Goal: Task Accomplishment & Management: Manage account settings

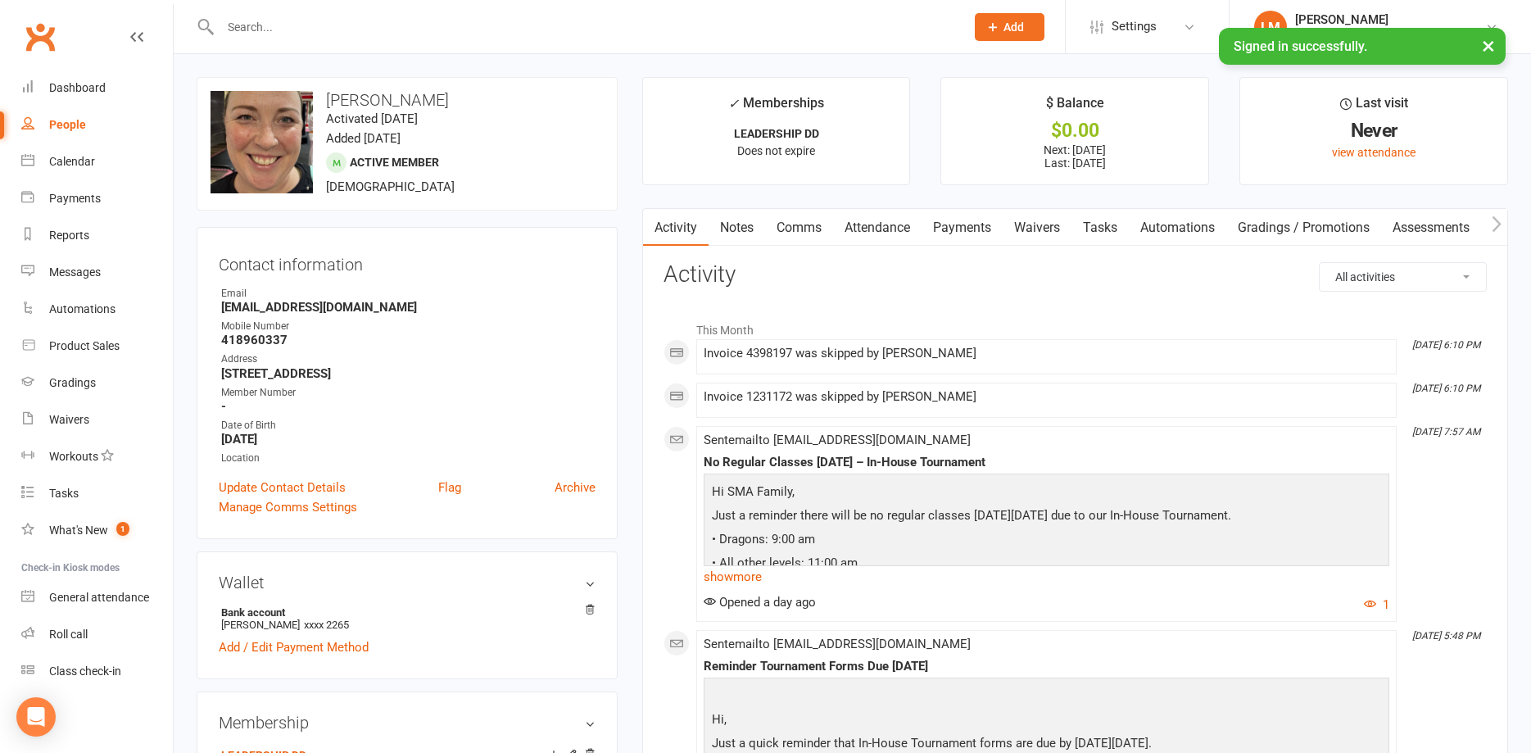
click at [319, 24] on input "text" at bounding box center [584, 27] width 738 height 23
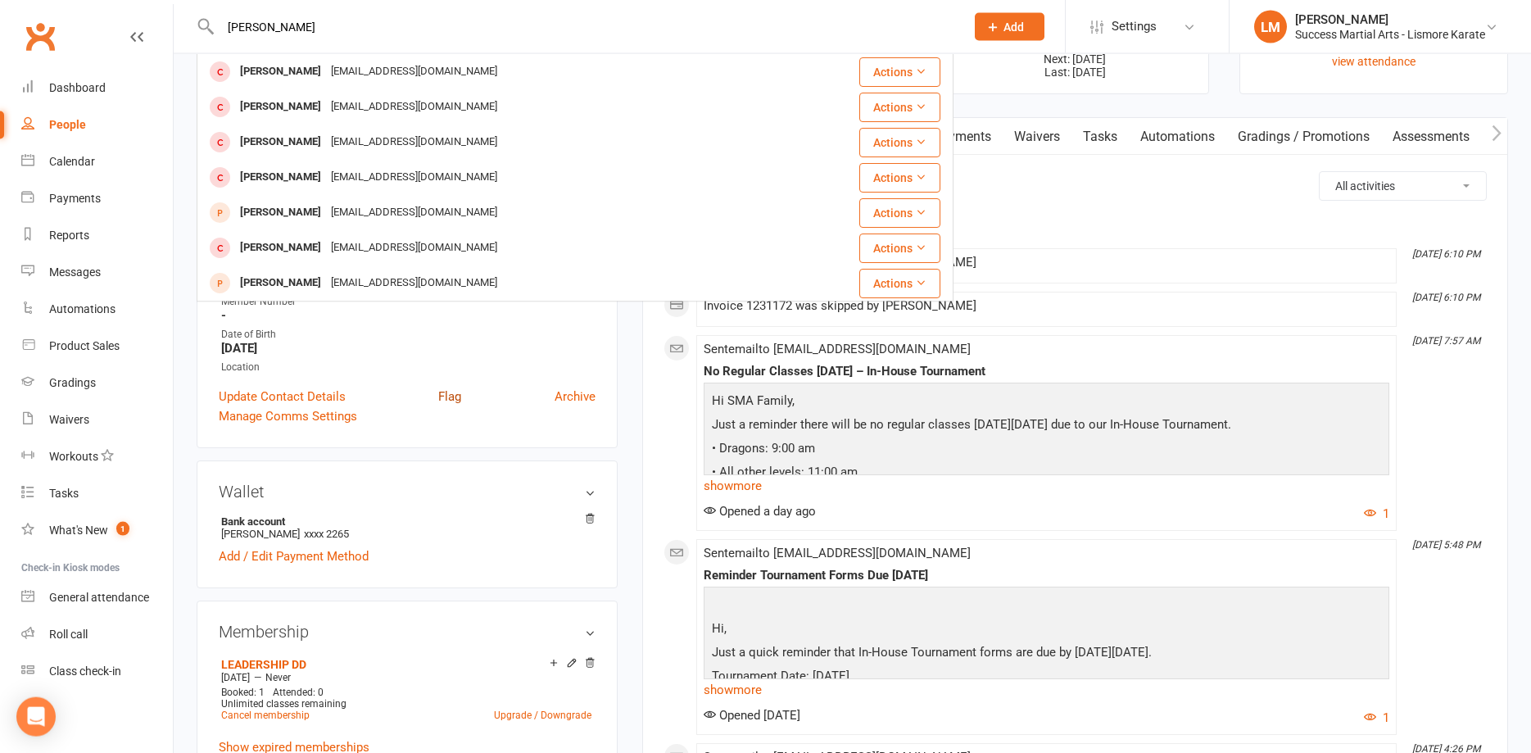
scroll to position [167, 0]
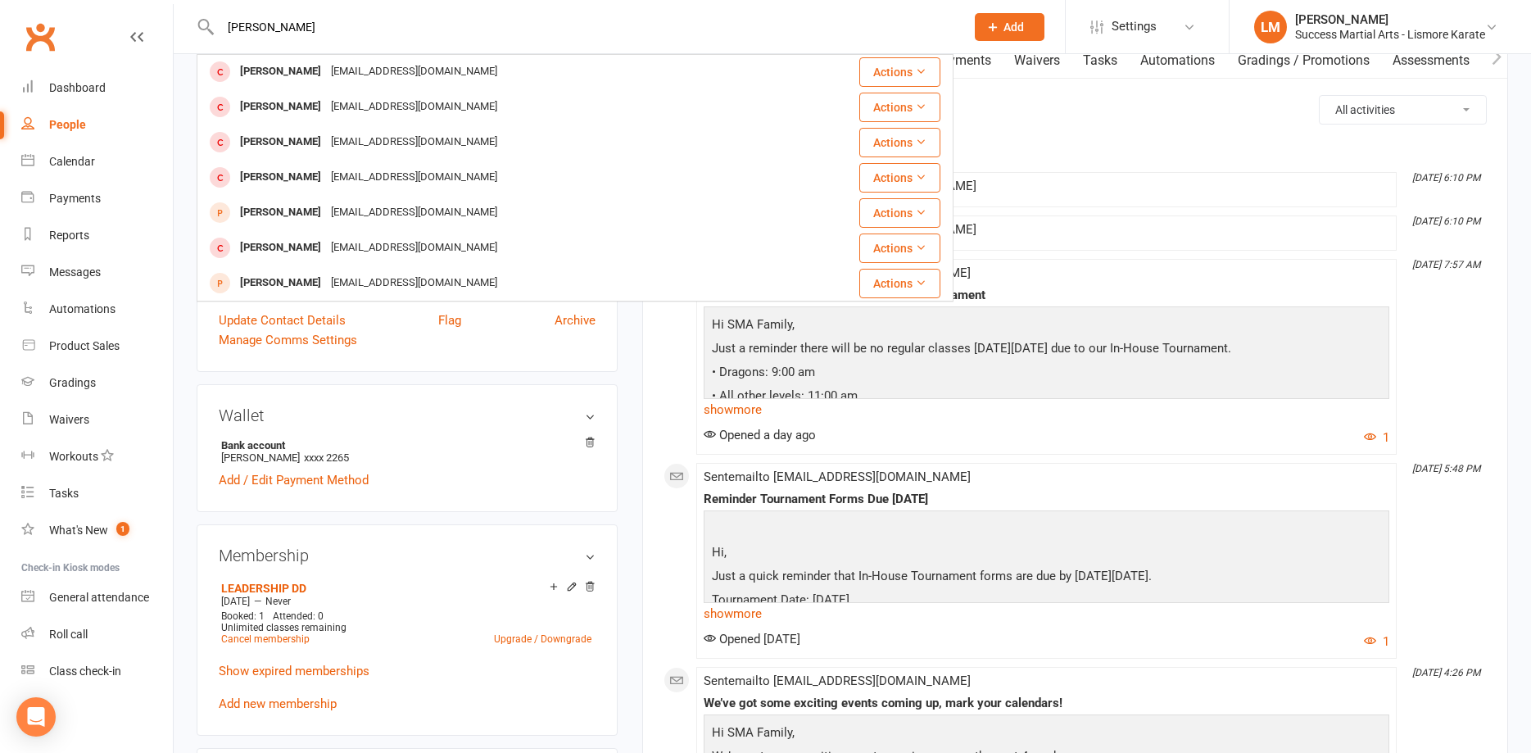
type input "[PERSON_NAME]"
click at [1227, 282] on div "Sent email to [EMAIL_ADDRESS][DOMAIN_NAME] No Regular Classes [DATE] – In-House…" at bounding box center [1047, 356] width 686 height 181
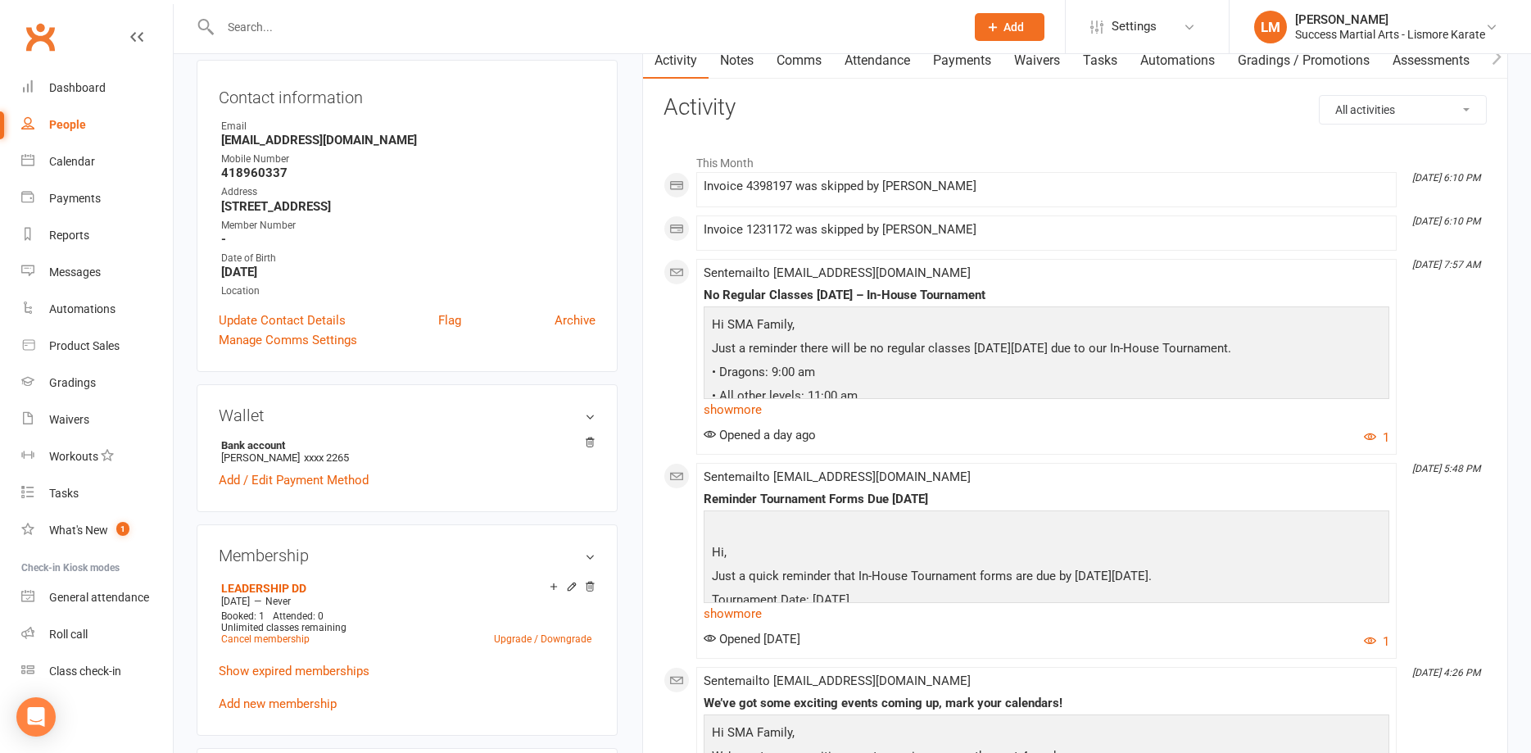
click at [318, 20] on input "text" at bounding box center [584, 27] width 738 height 23
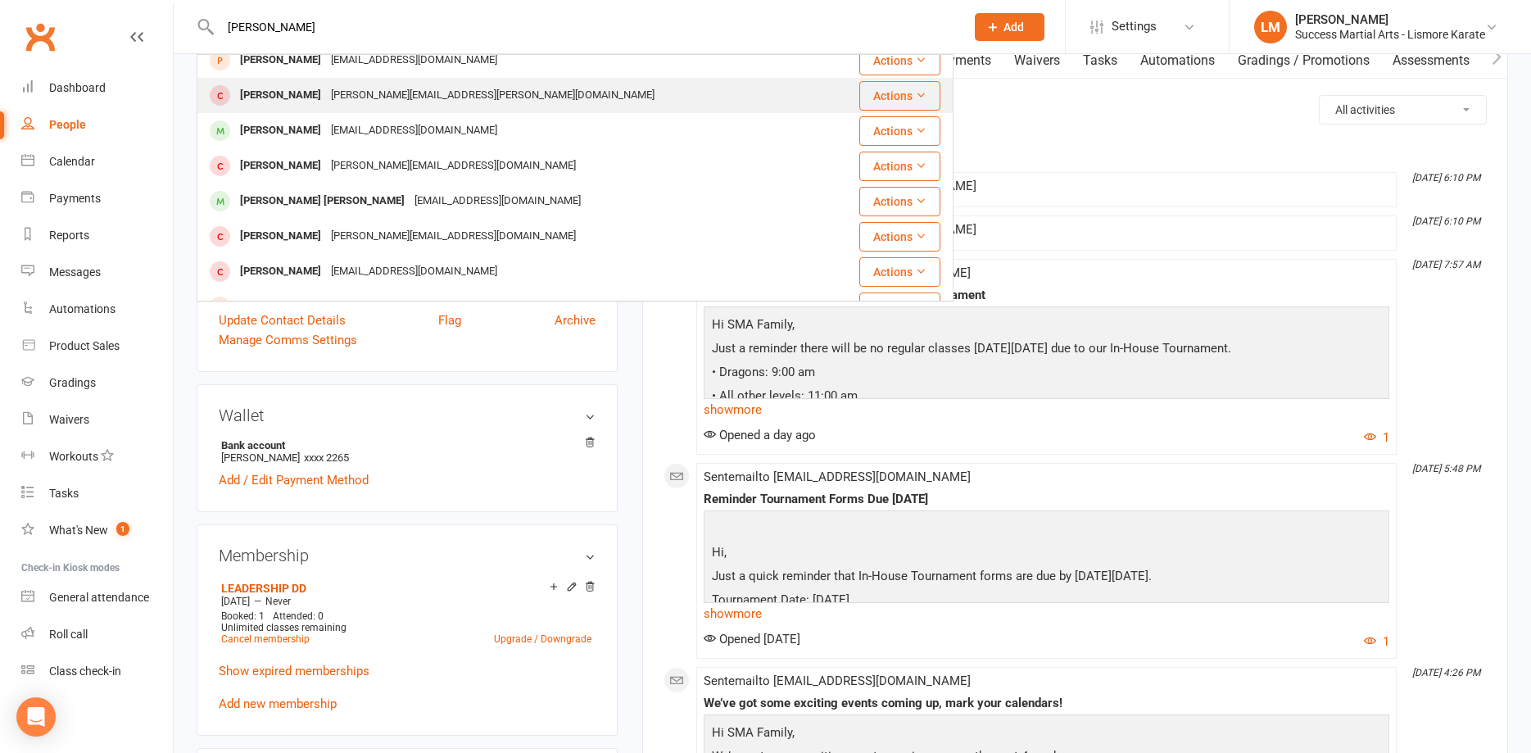
scroll to position [265, 0]
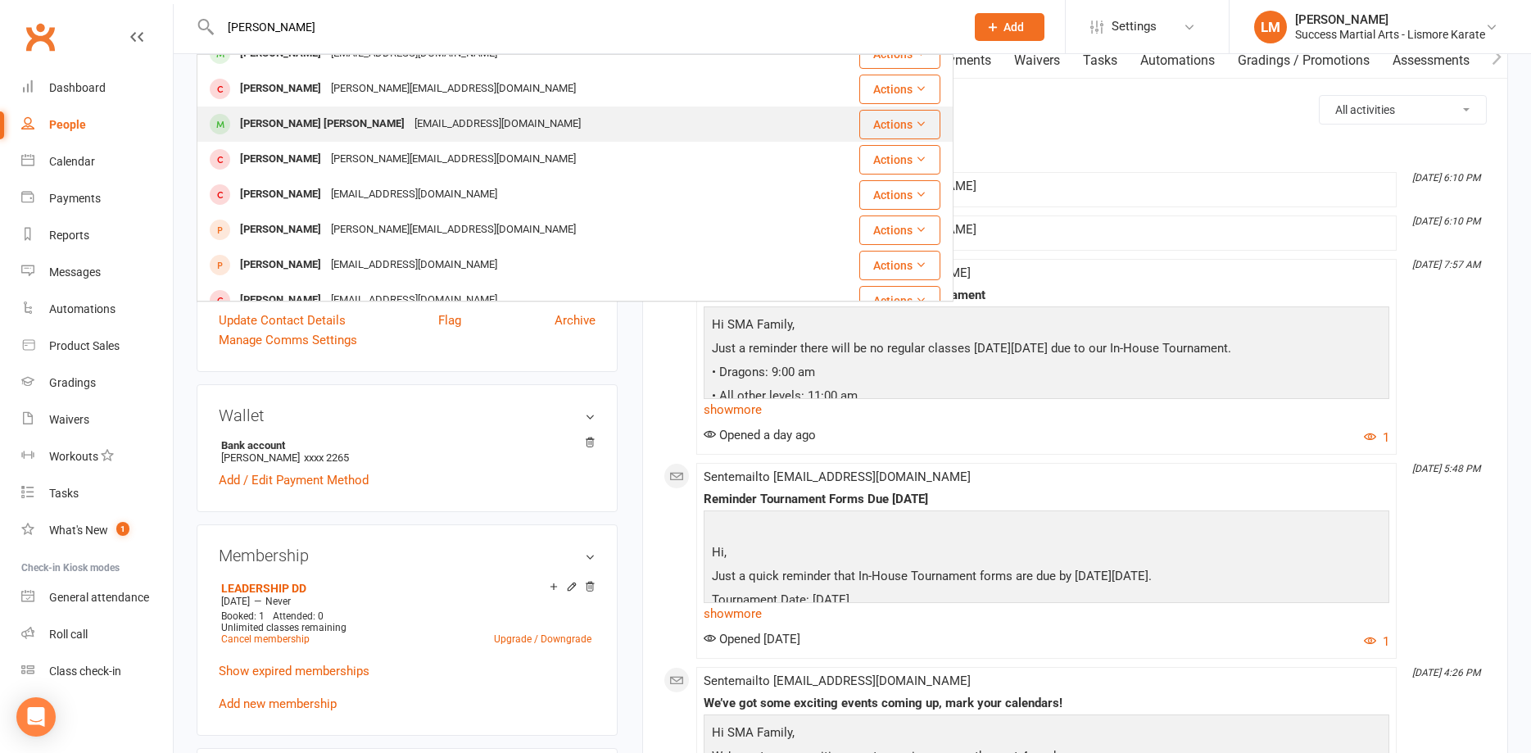
type input "[PERSON_NAME]"
click at [306, 125] on div "[PERSON_NAME] [PERSON_NAME]" at bounding box center [322, 124] width 174 height 24
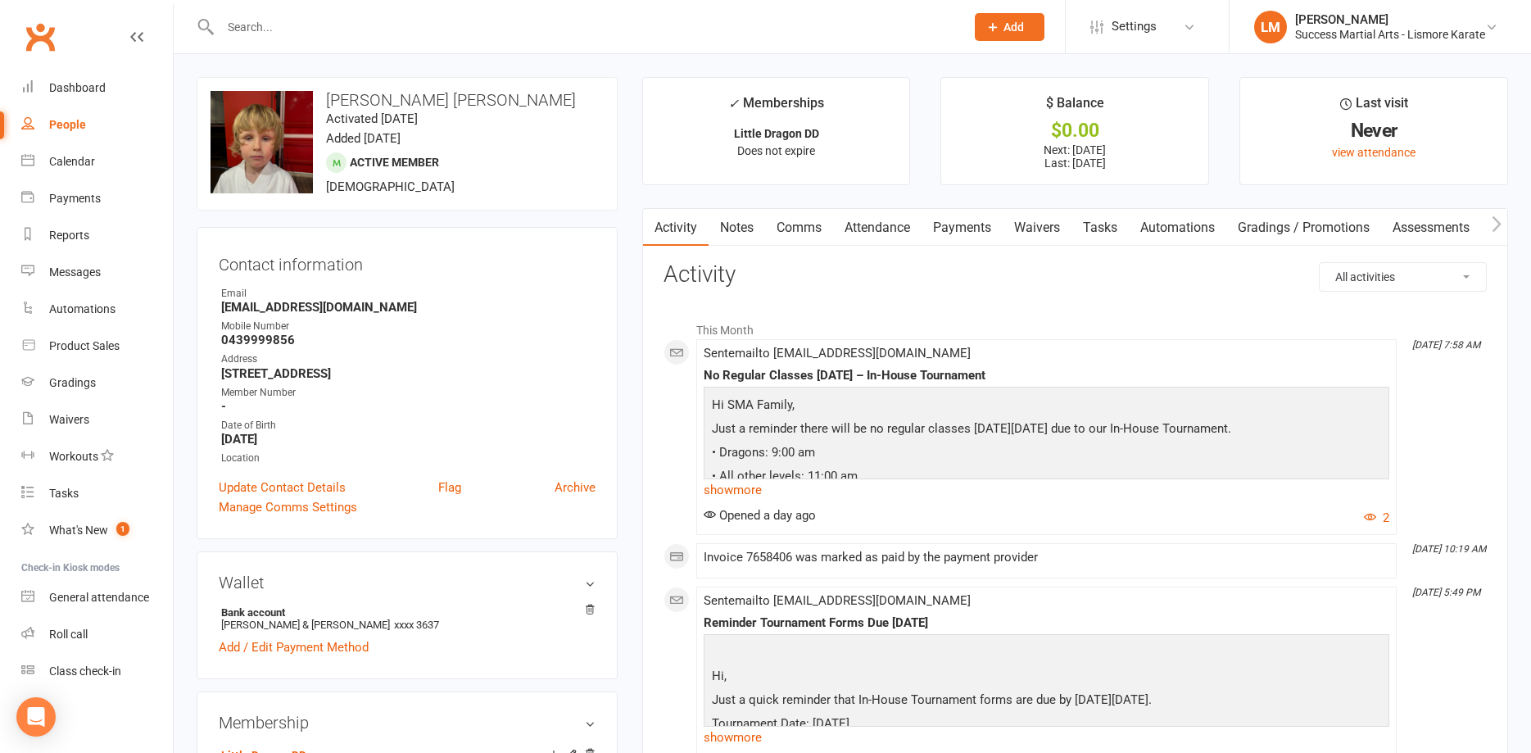
click at [954, 227] on link "Payments" at bounding box center [961, 228] width 81 height 38
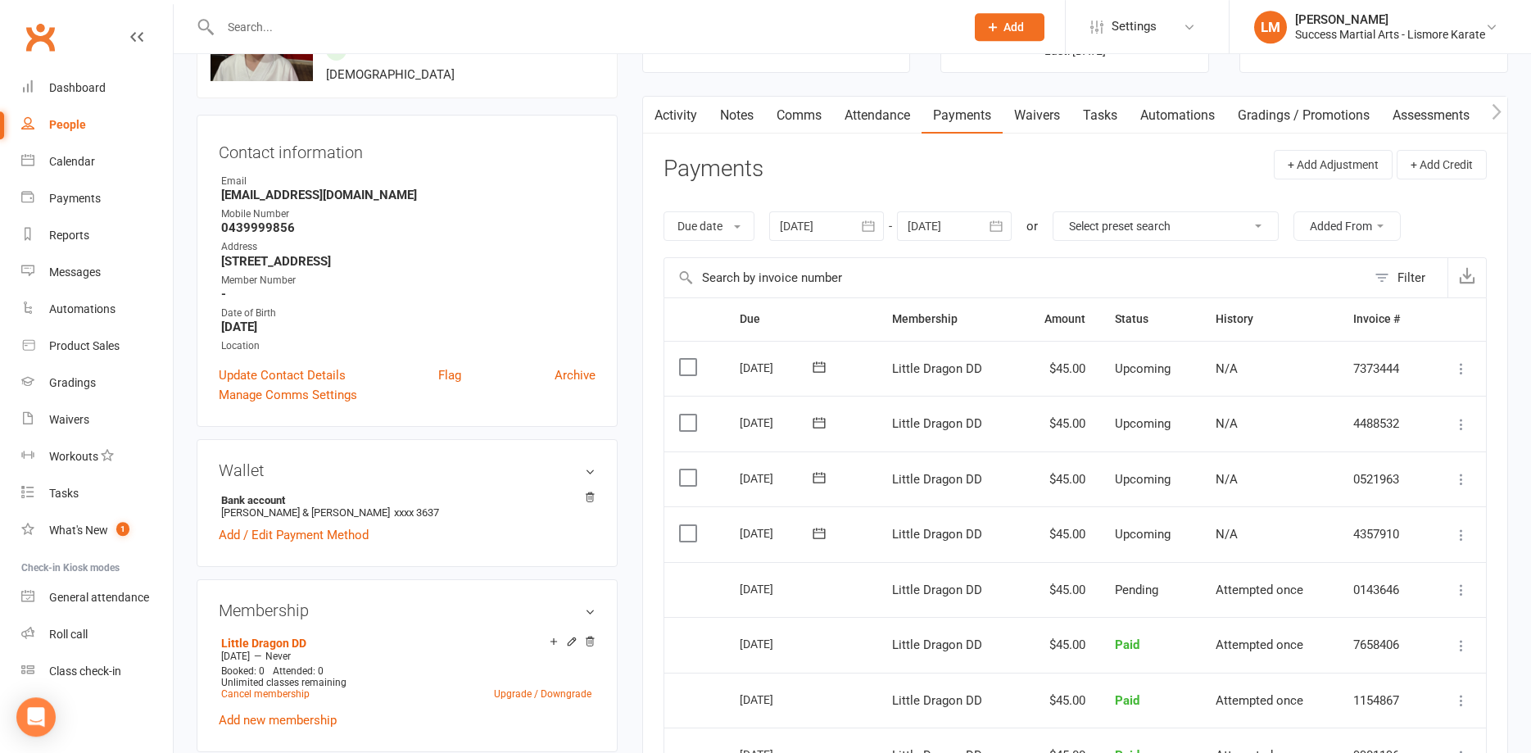
scroll to position [167, 0]
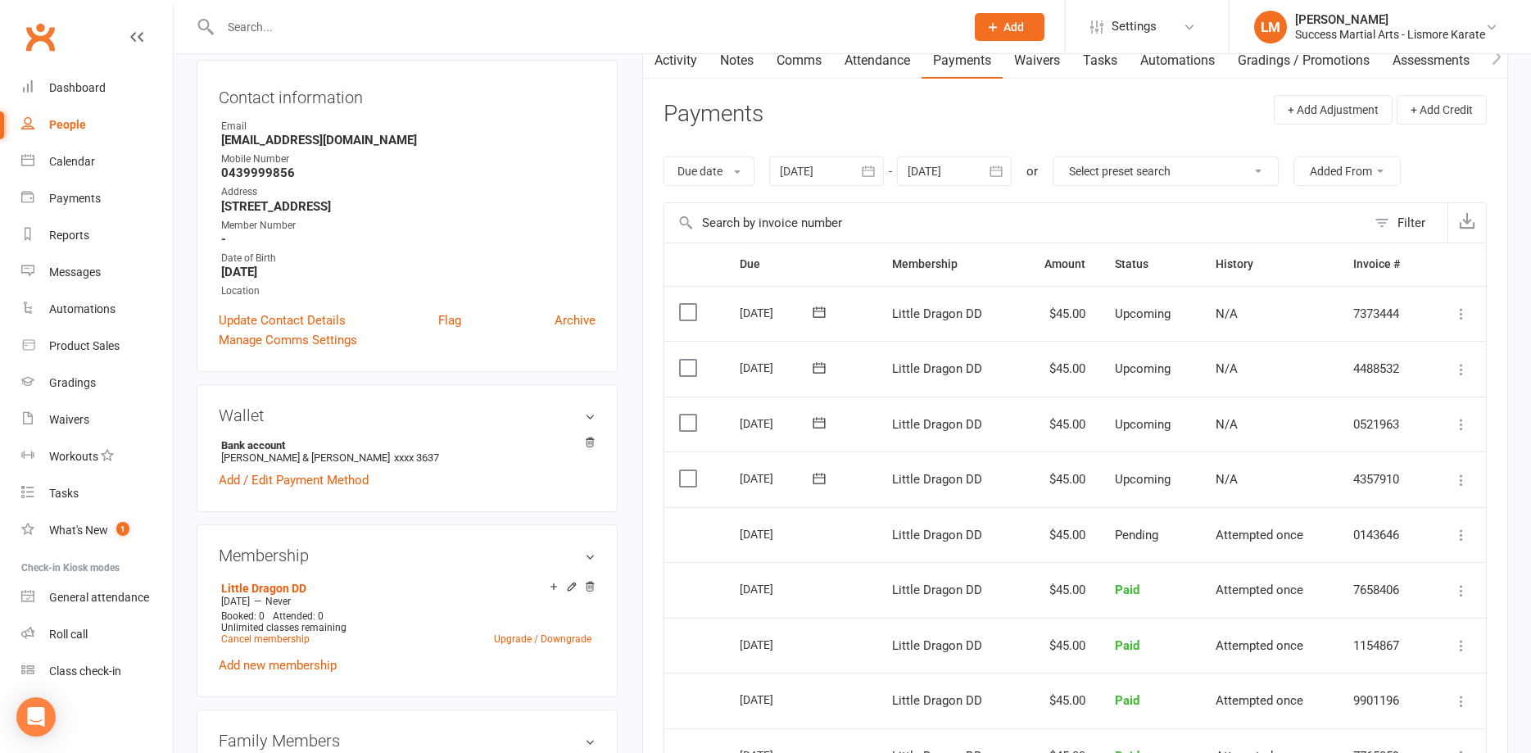
click at [685, 478] on label at bounding box center [690, 478] width 22 height 16
click at [685, 470] on input "checkbox" at bounding box center [684, 470] width 11 height 0
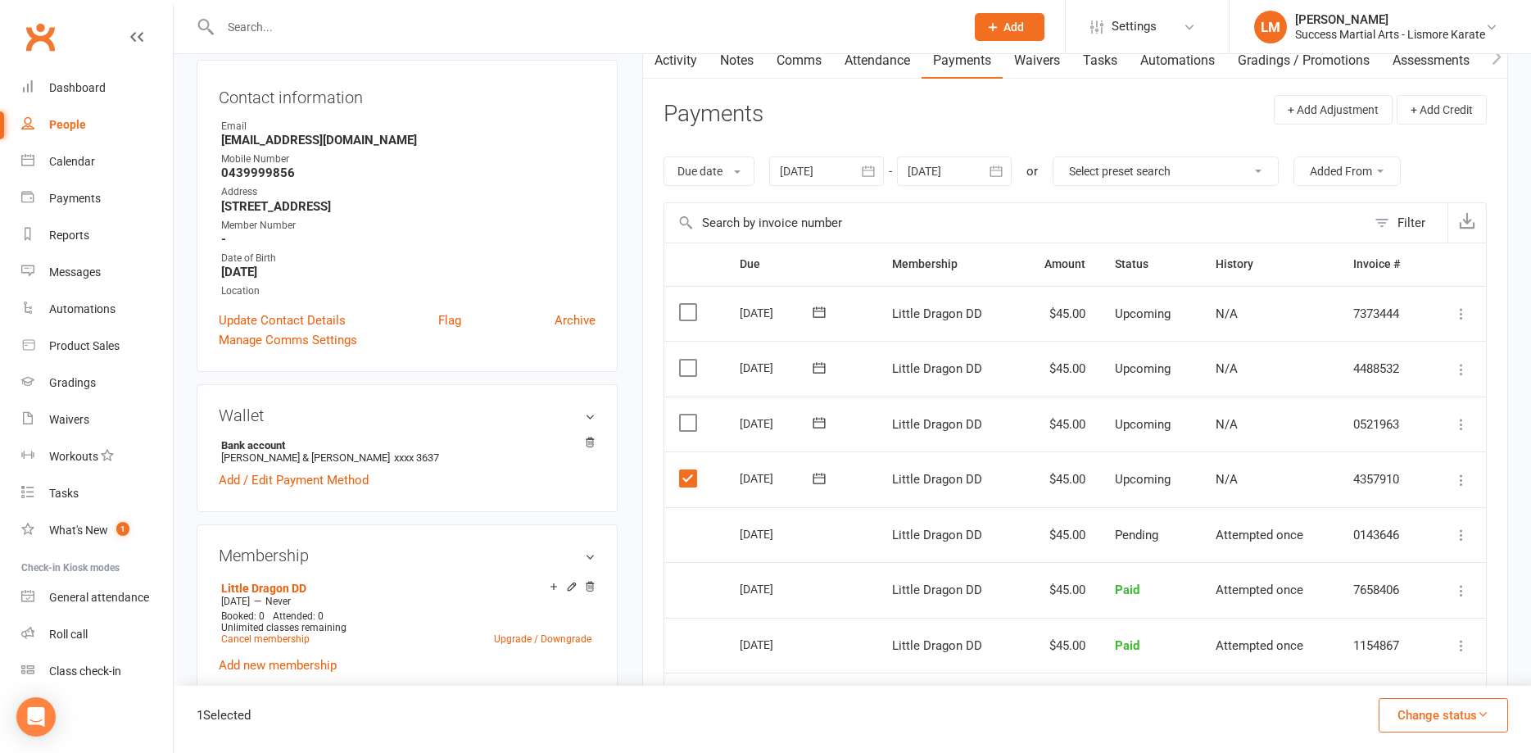
click at [685, 419] on label at bounding box center [690, 422] width 22 height 16
click at [685, 414] on input "checkbox" at bounding box center [684, 414] width 11 height 0
click at [689, 368] on label at bounding box center [690, 368] width 22 height 16
click at [689, 360] on input "checkbox" at bounding box center [684, 360] width 11 height 0
click at [1459, 479] on icon at bounding box center [1461, 480] width 16 height 16
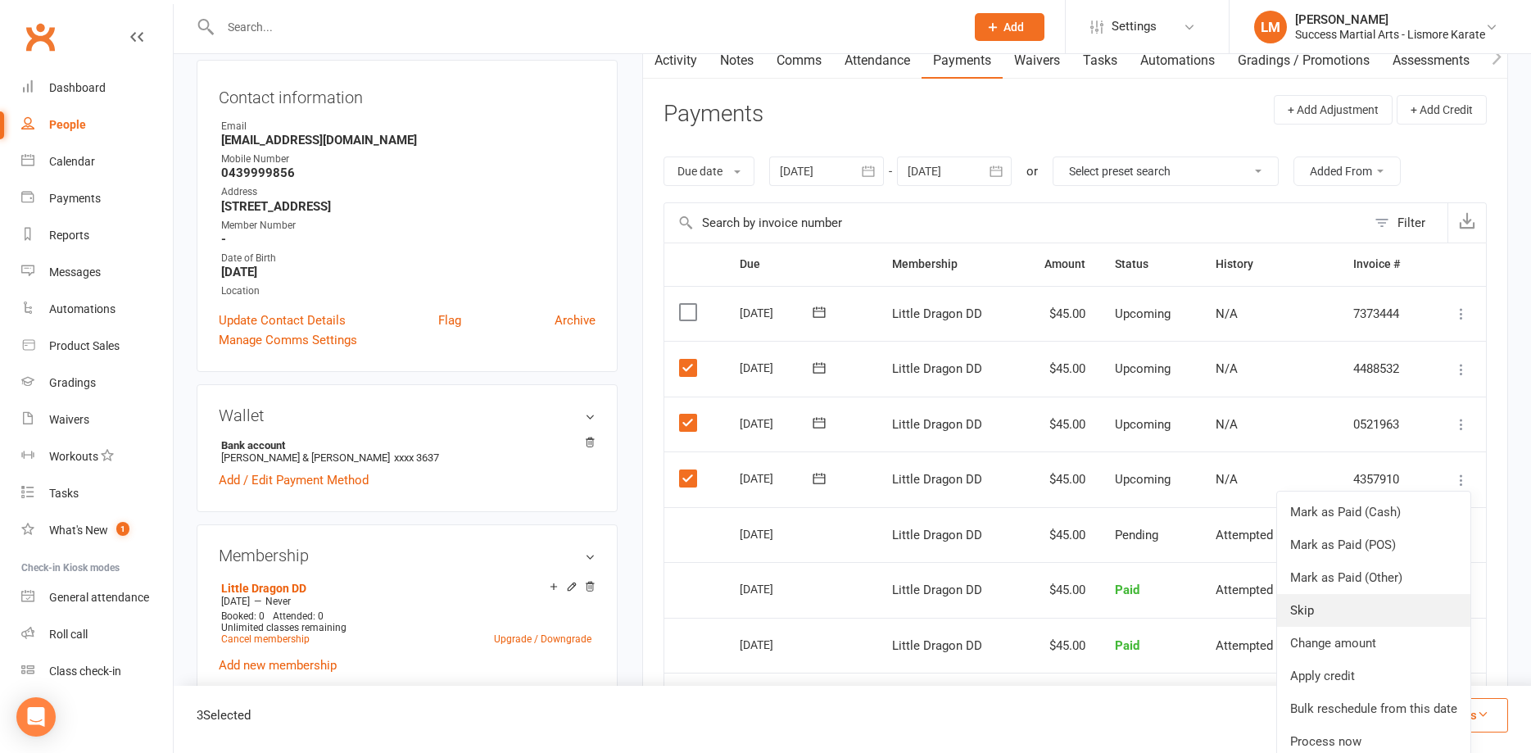
click at [1321, 618] on link "Skip" at bounding box center [1373, 610] width 193 height 33
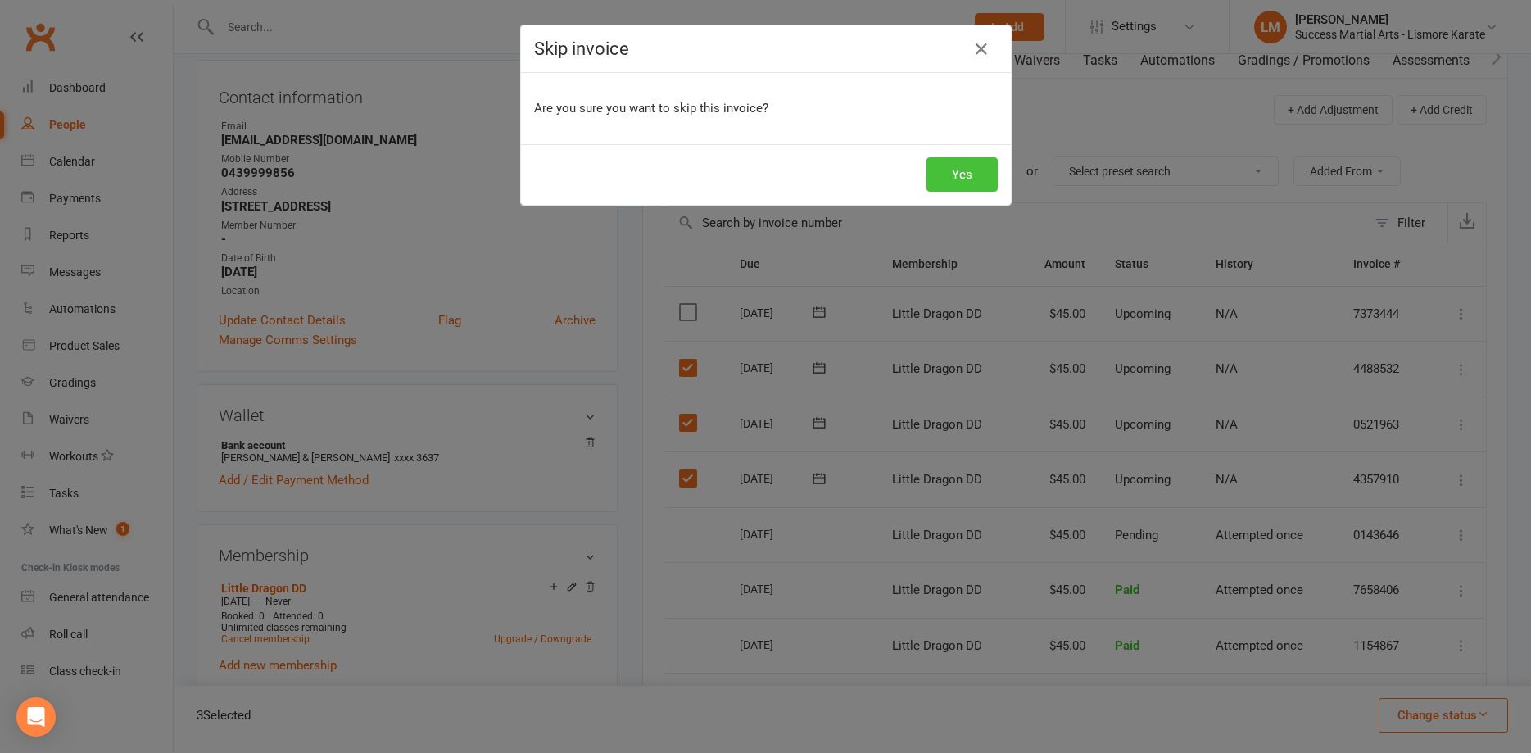
click at [977, 174] on button "Yes" at bounding box center [961, 174] width 71 height 34
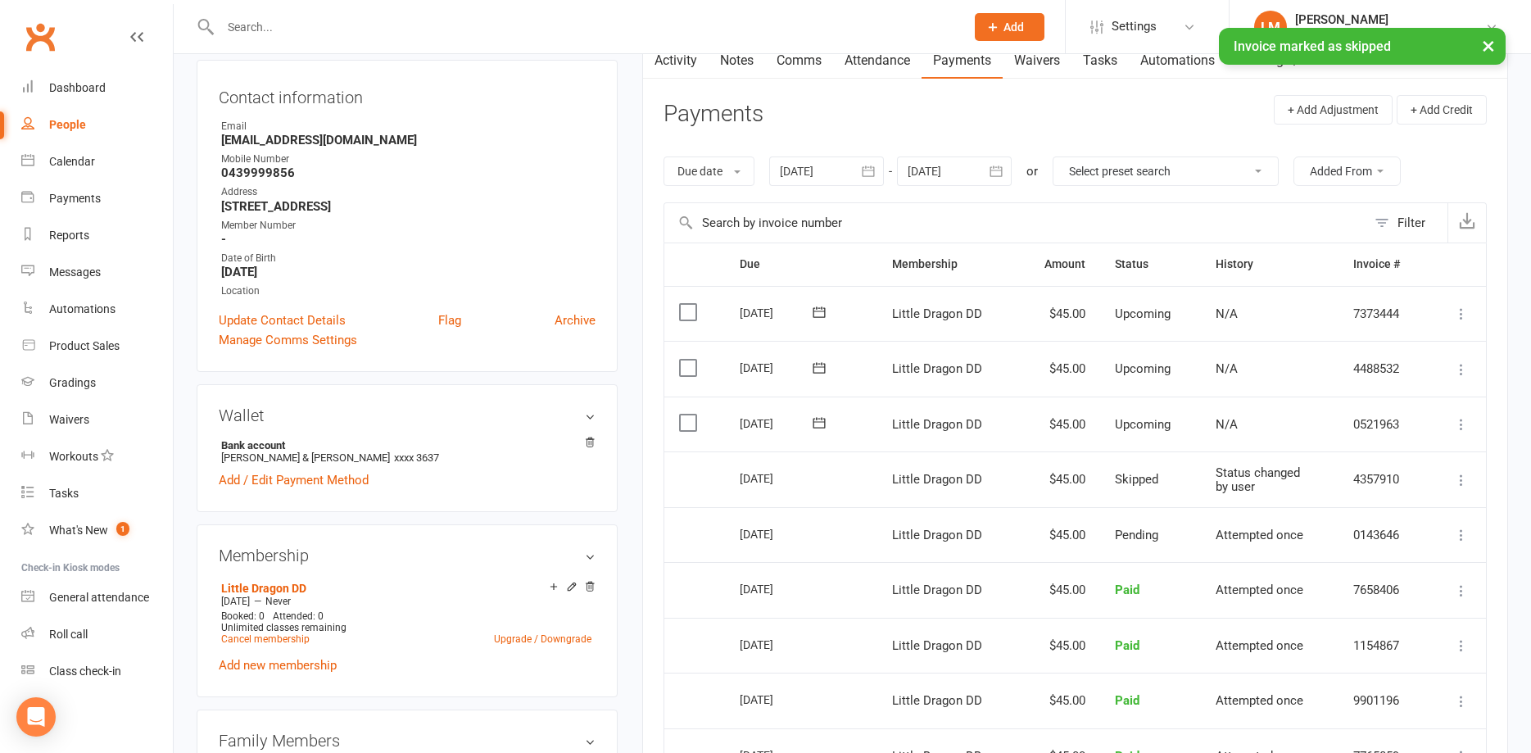
click at [1458, 427] on icon at bounding box center [1461, 424] width 16 height 16
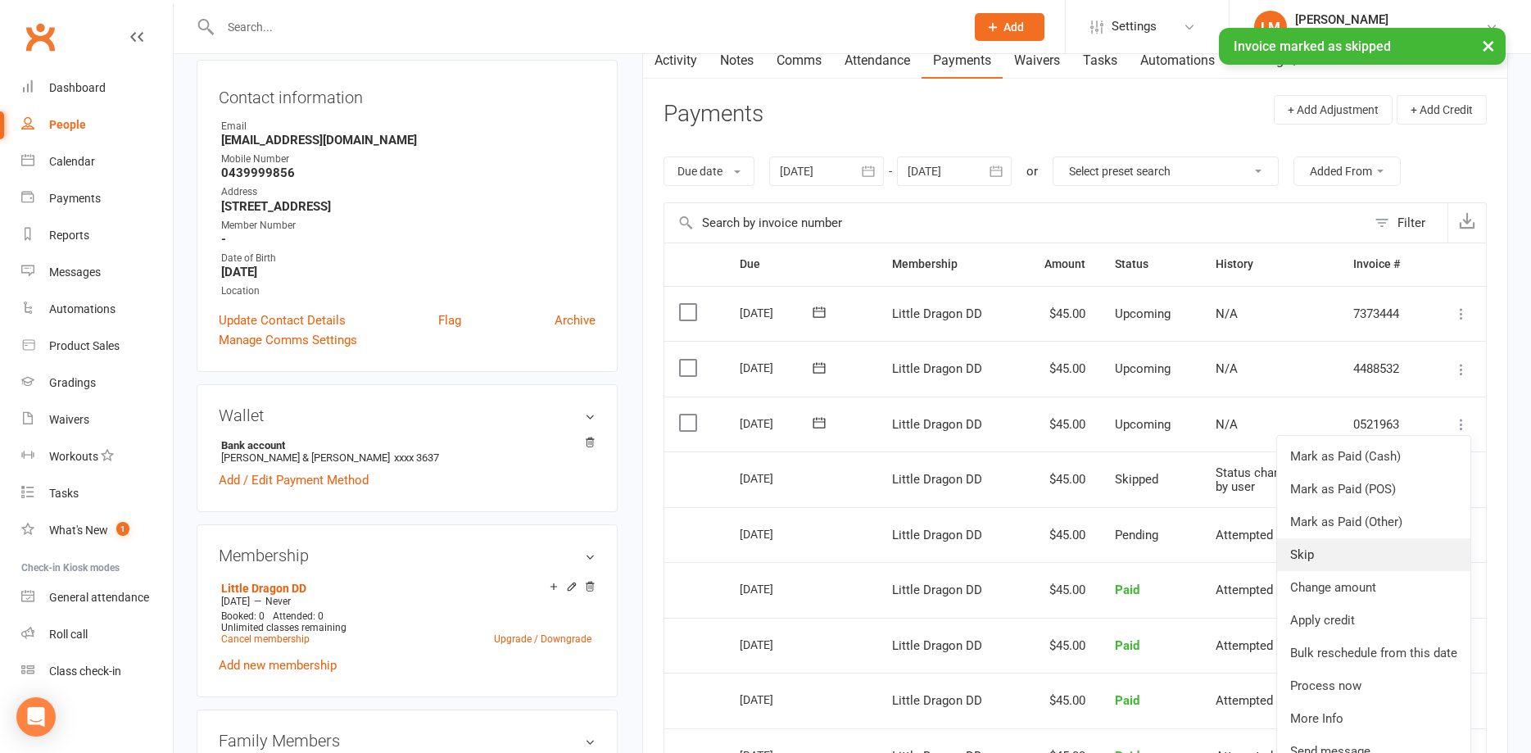
click at [1310, 555] on link "Skip" at bounding box center [1373, 554] width 193 height 33
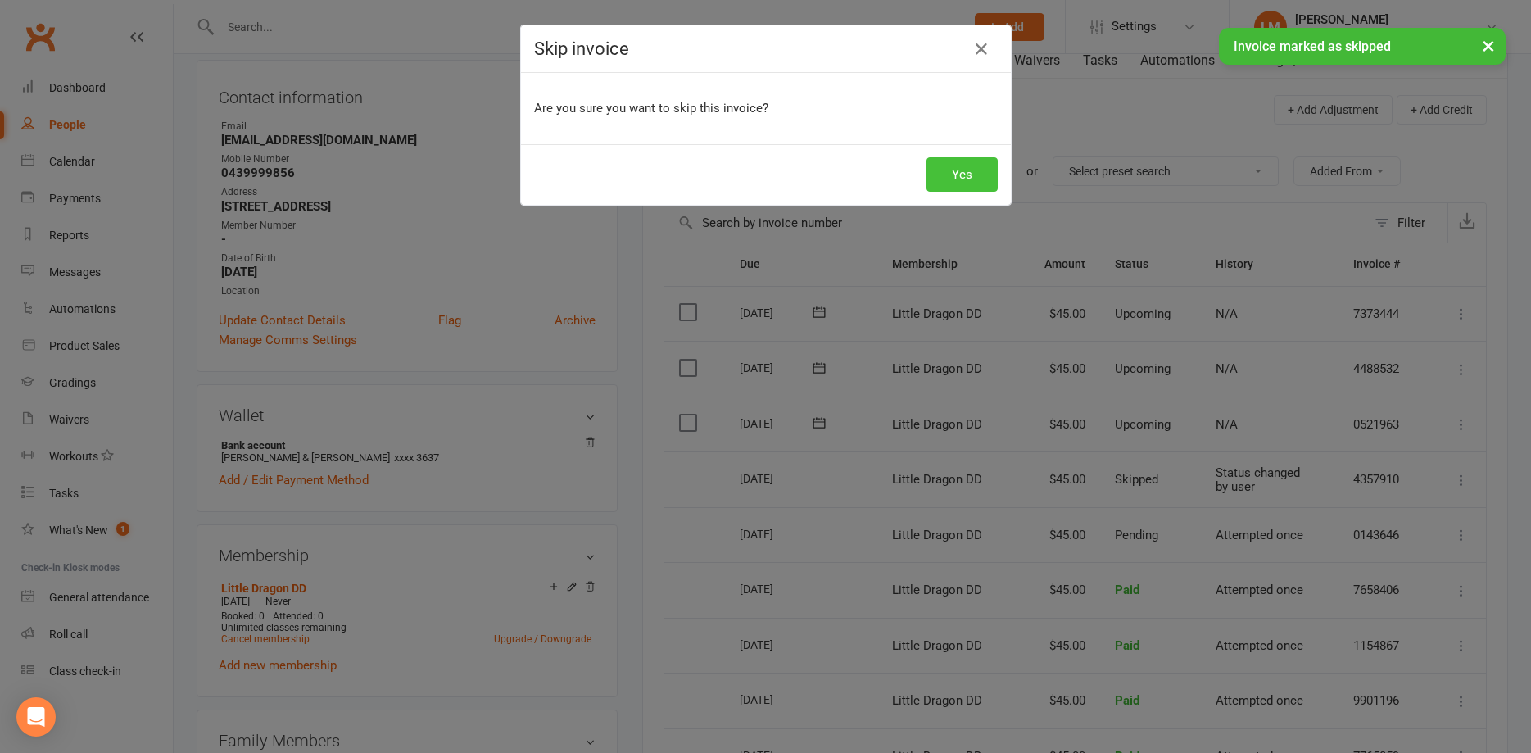
click at [964, 176] on button "Yes" at bounding box center [961, 174] width 71 height 34
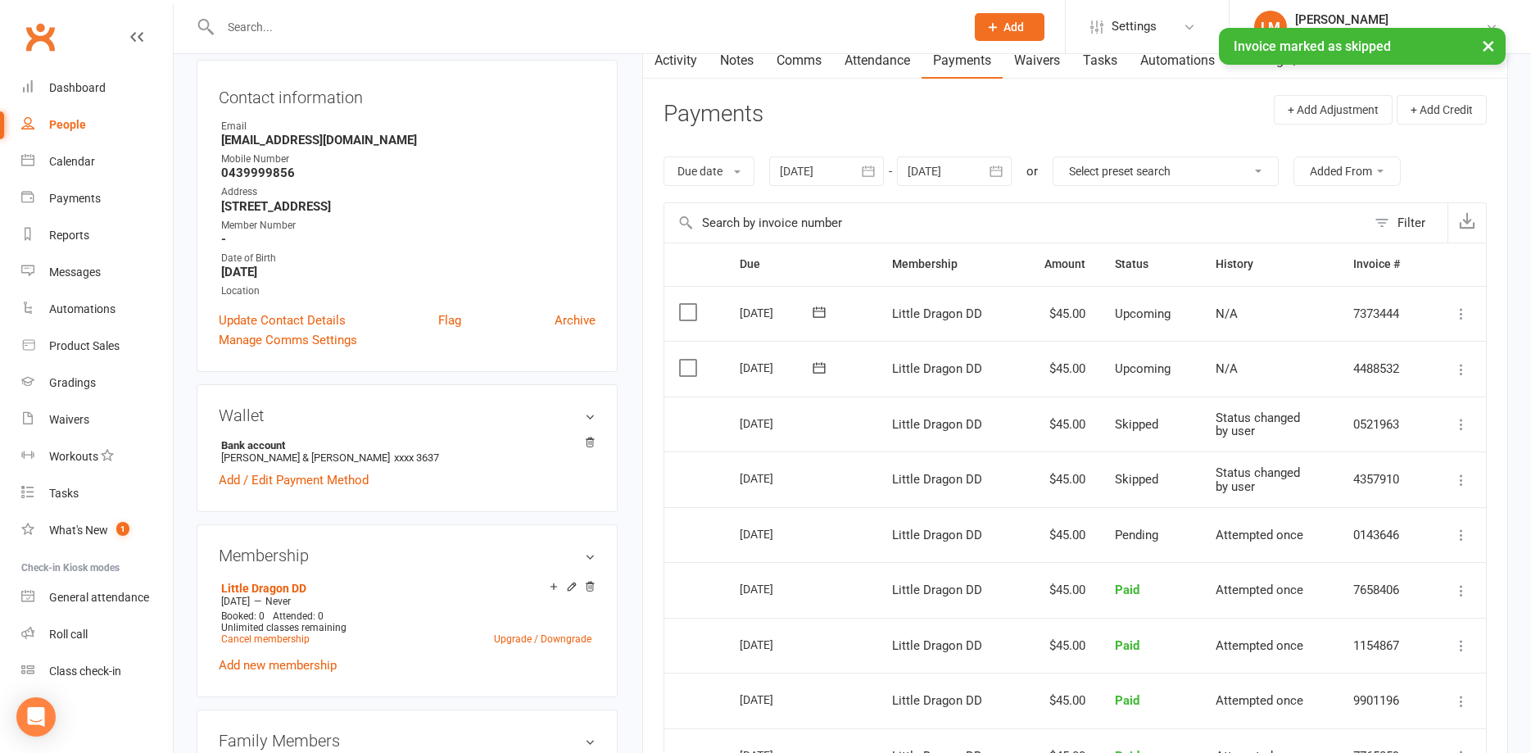
click at [1459, 369] on icon at bounding box center [1461, 369] width 16 height 16
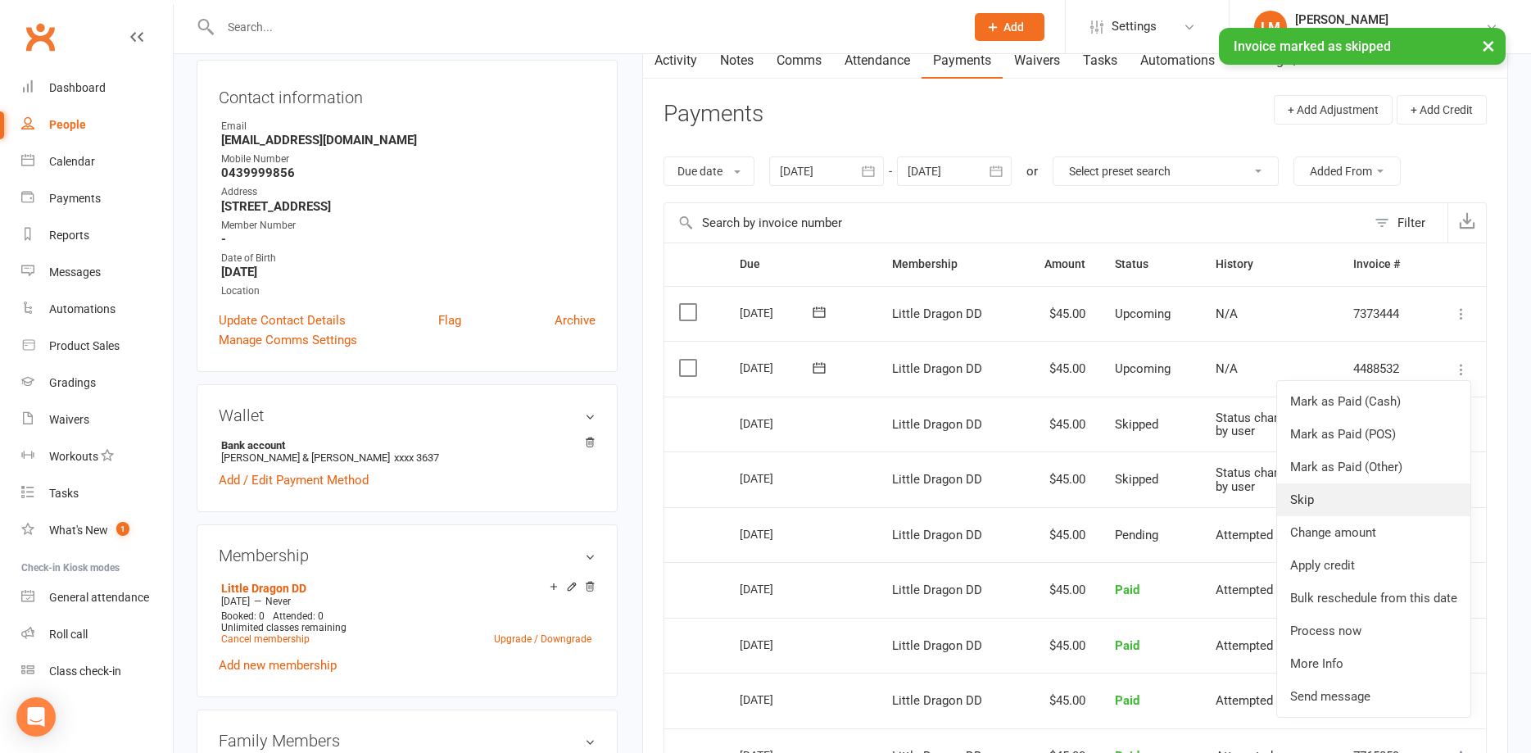
click at [1298, 501] on link "Skip" at bounding box center [1373, 499] width 193 height 33
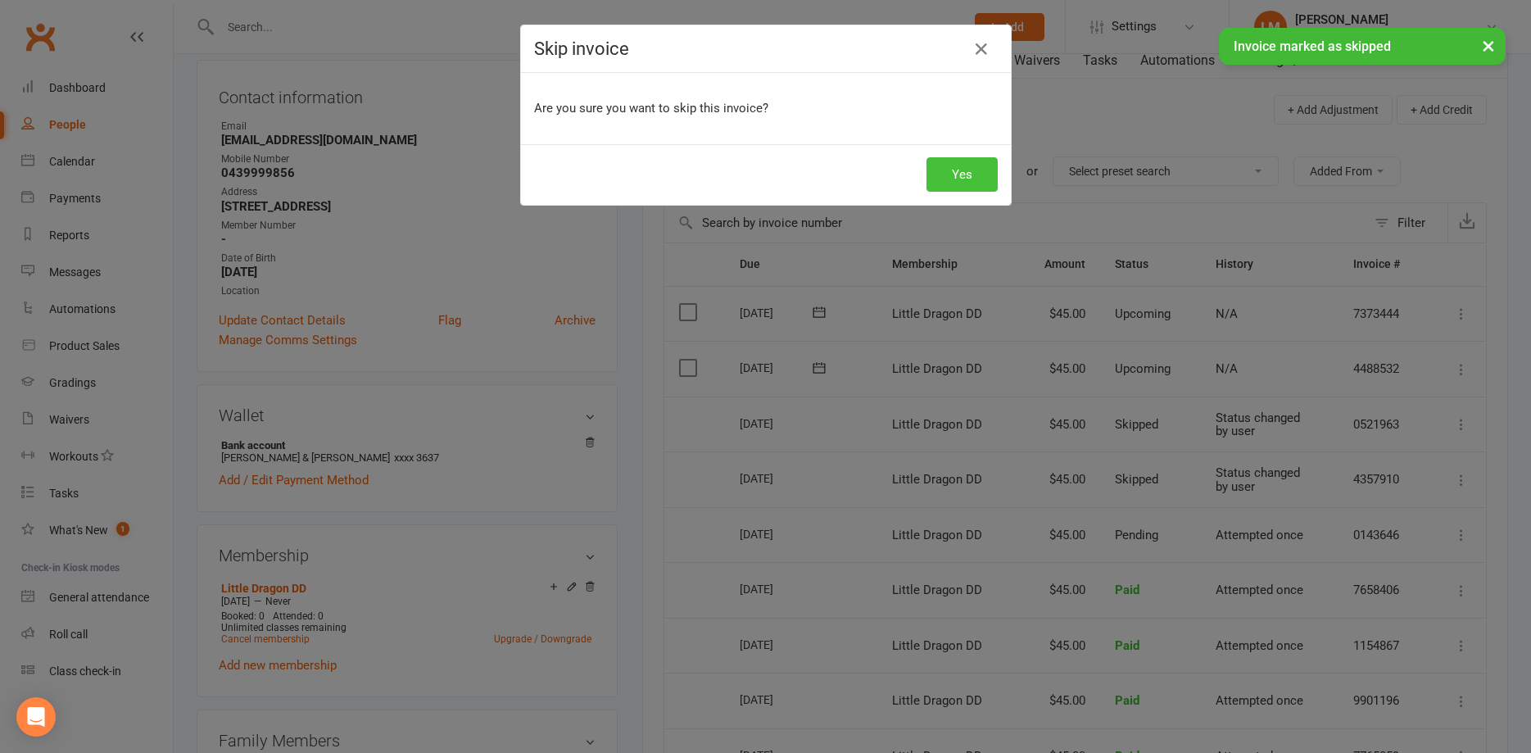
click at [967, 178] on button "Yes" at bounding box center [961, 174] width 71 height 34
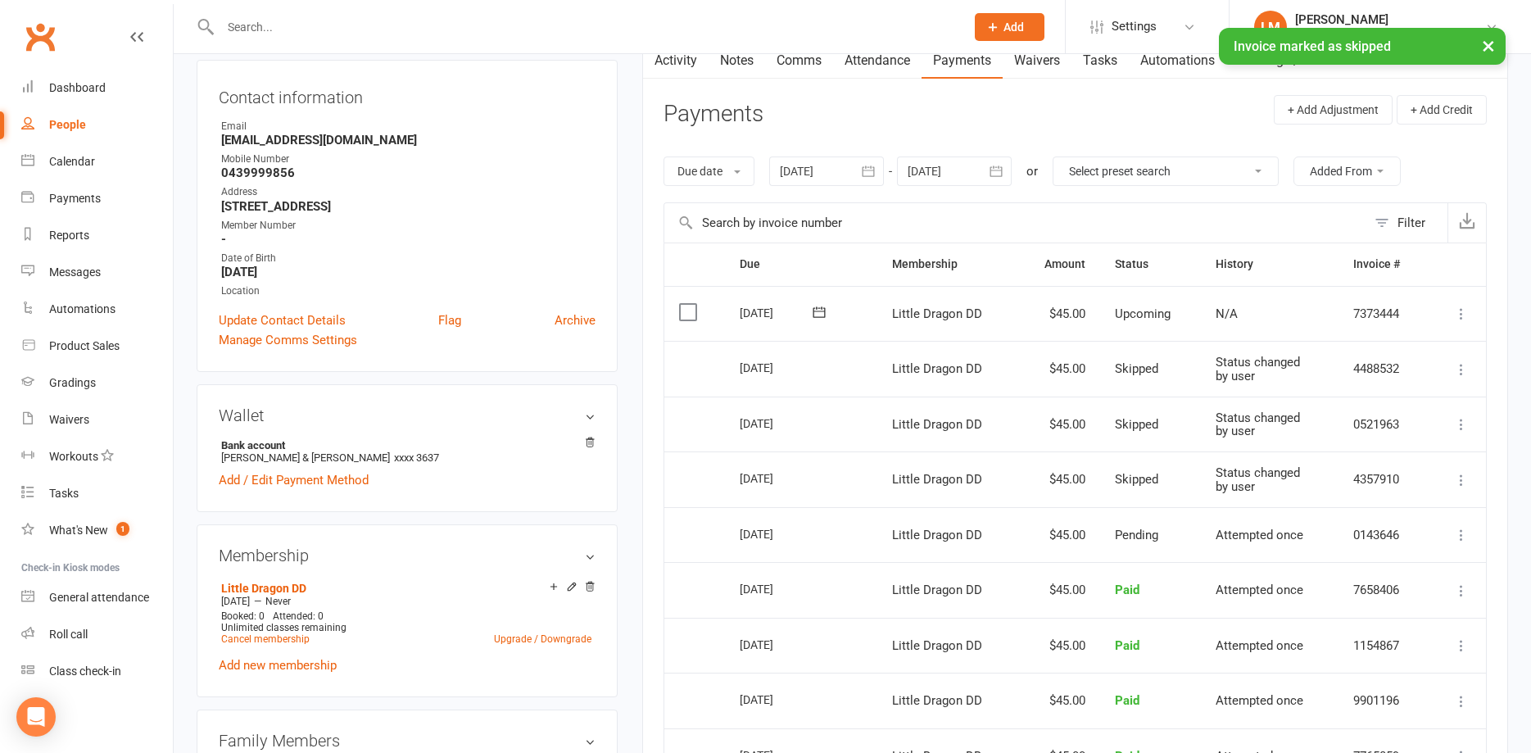
click at [1457, 314] on icon at bounding box center [1461, 314] width 16 height 16
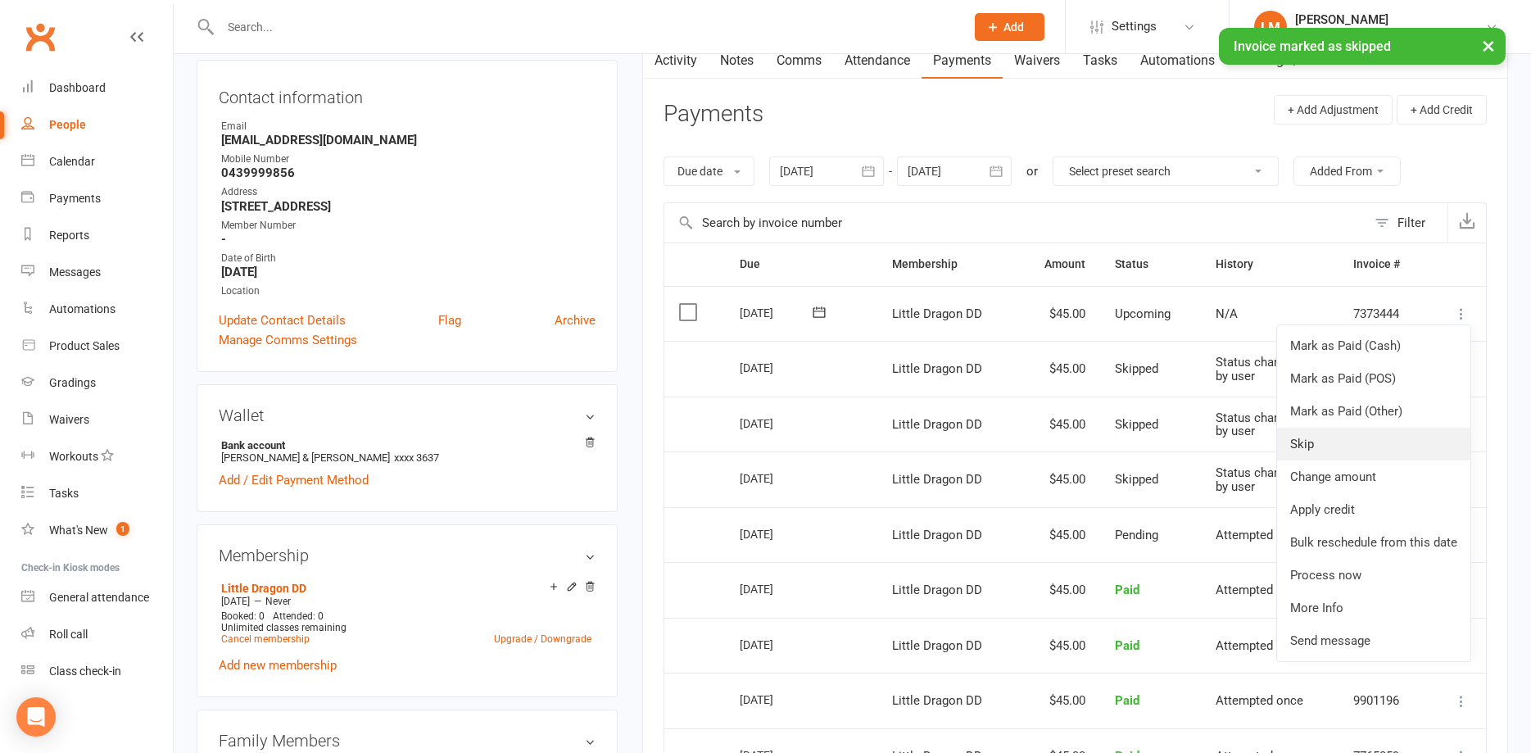
click at [1319, 449] on link "Skip" at bounding box center [1373, 444] width 193 height 33
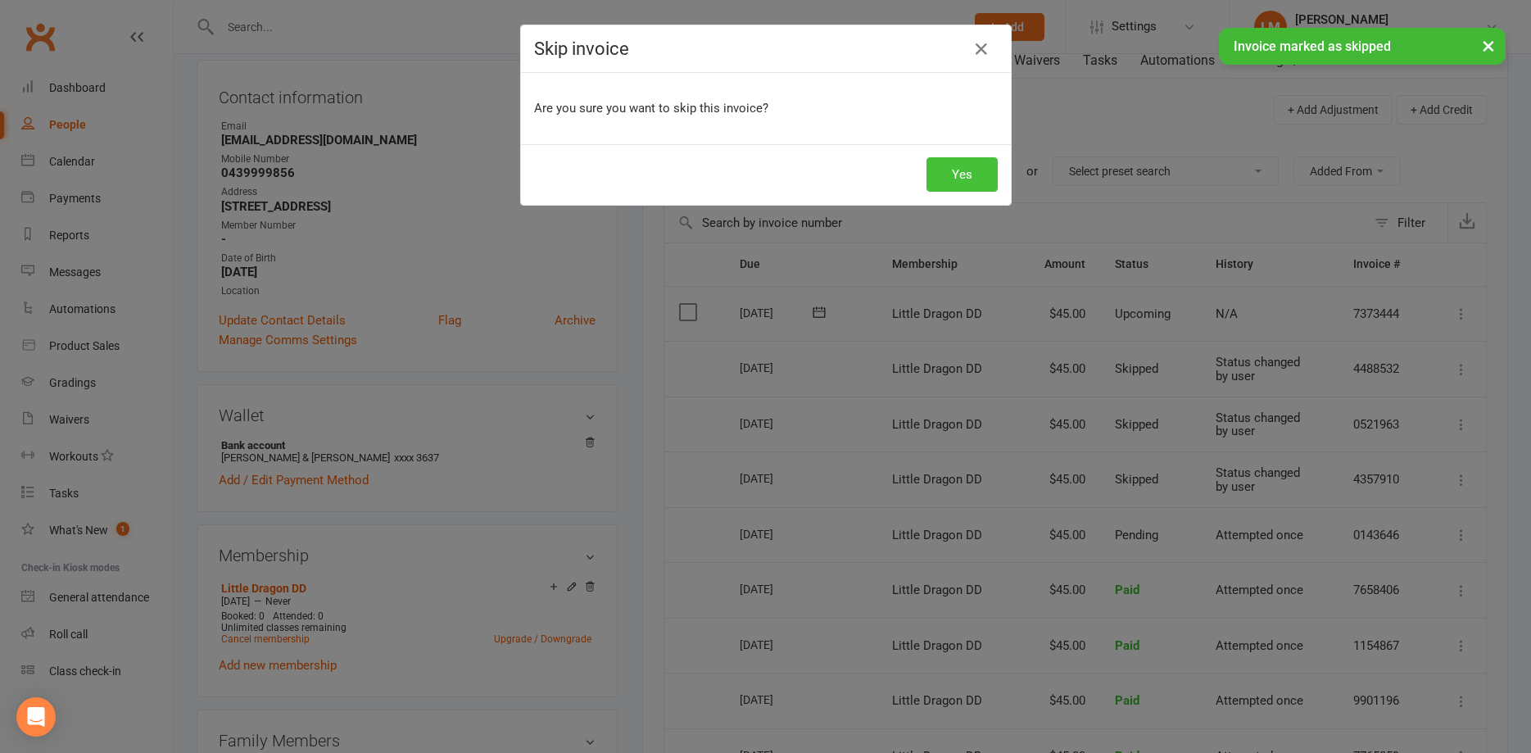
click at [958, 179] on button "Yes" at bounding box center [961, 174] width 71 height 34
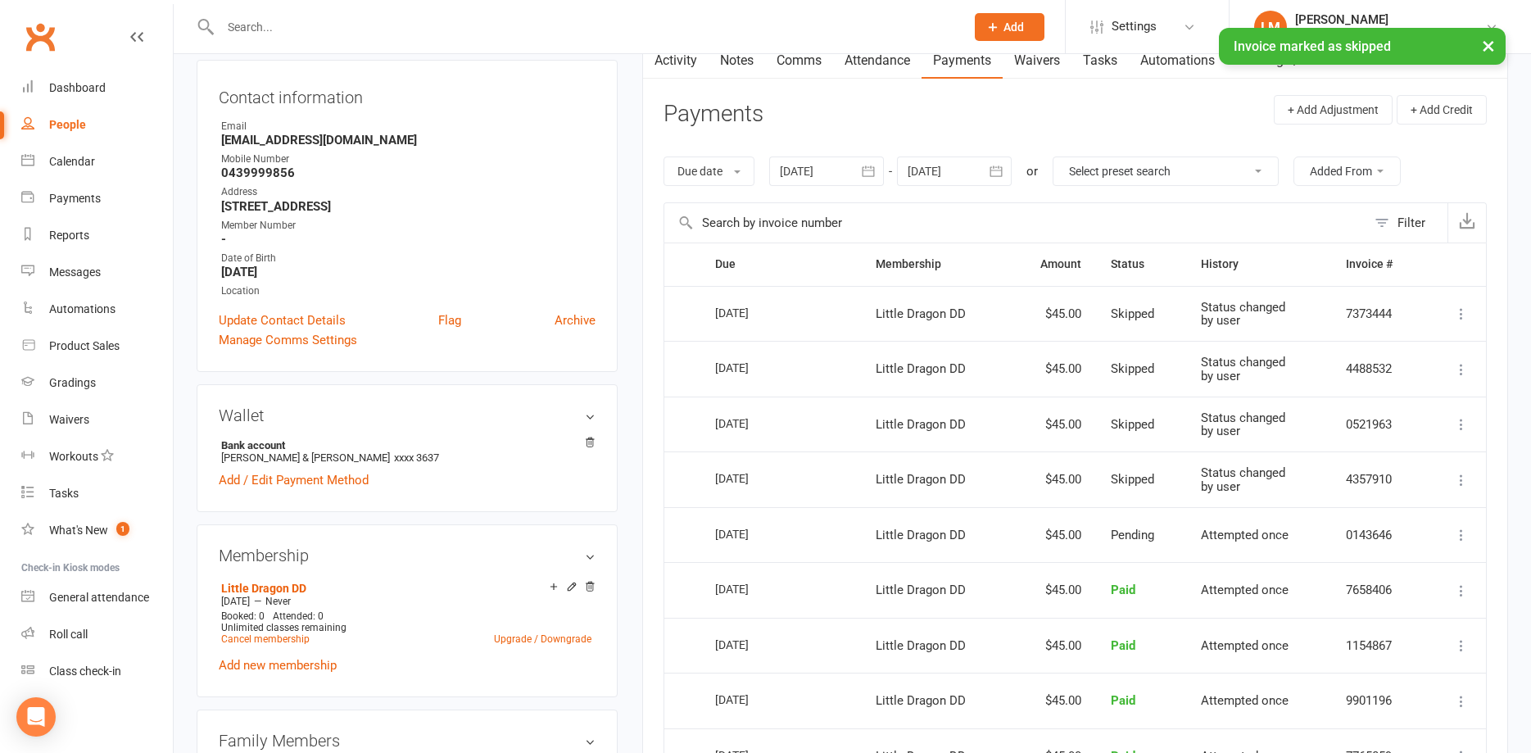
click at [947, 173] on div at bounding box center [954, 170] width 115 height 29
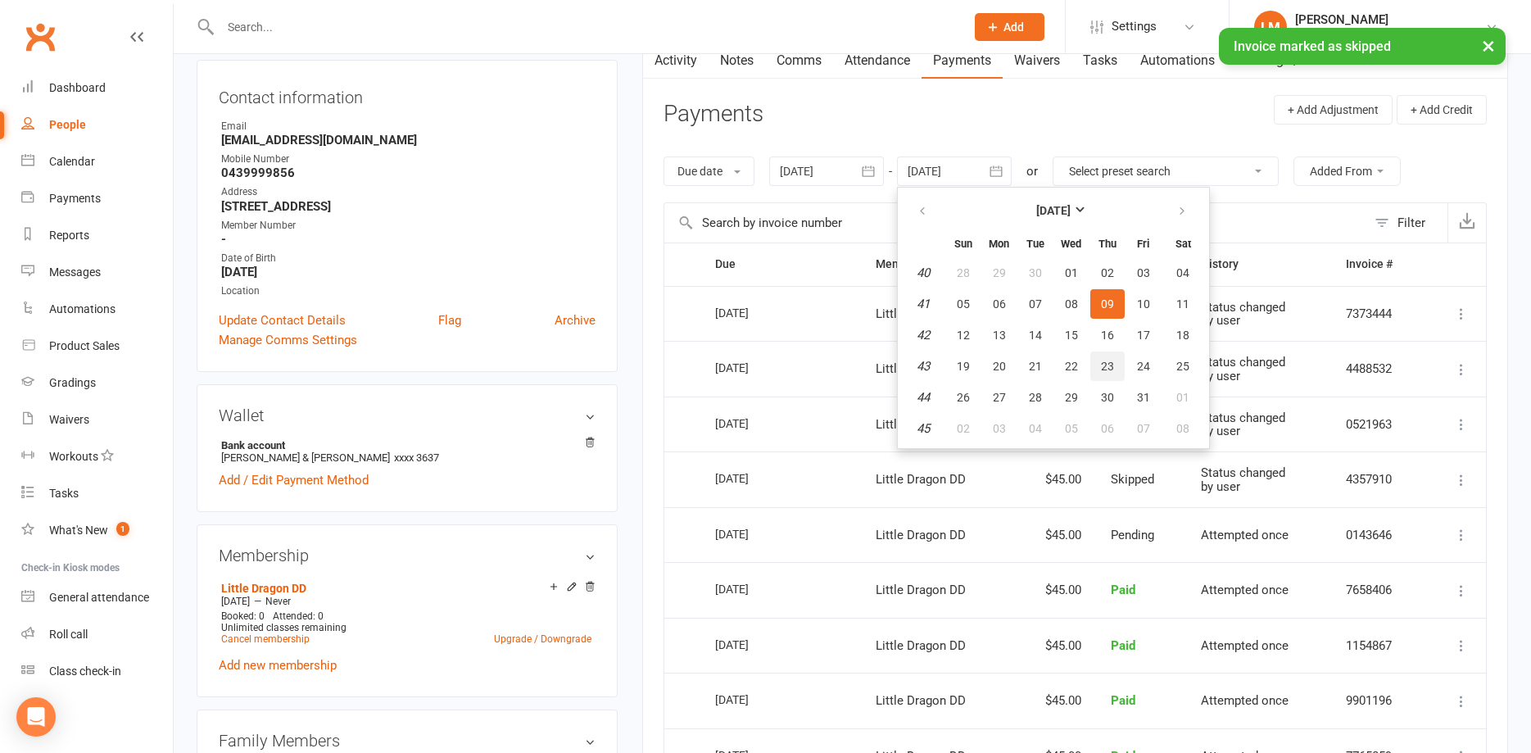
click at [1111, 360] on span "23" at bounding box center [1107, 366] width 13 height 13
type input "[DATE]"
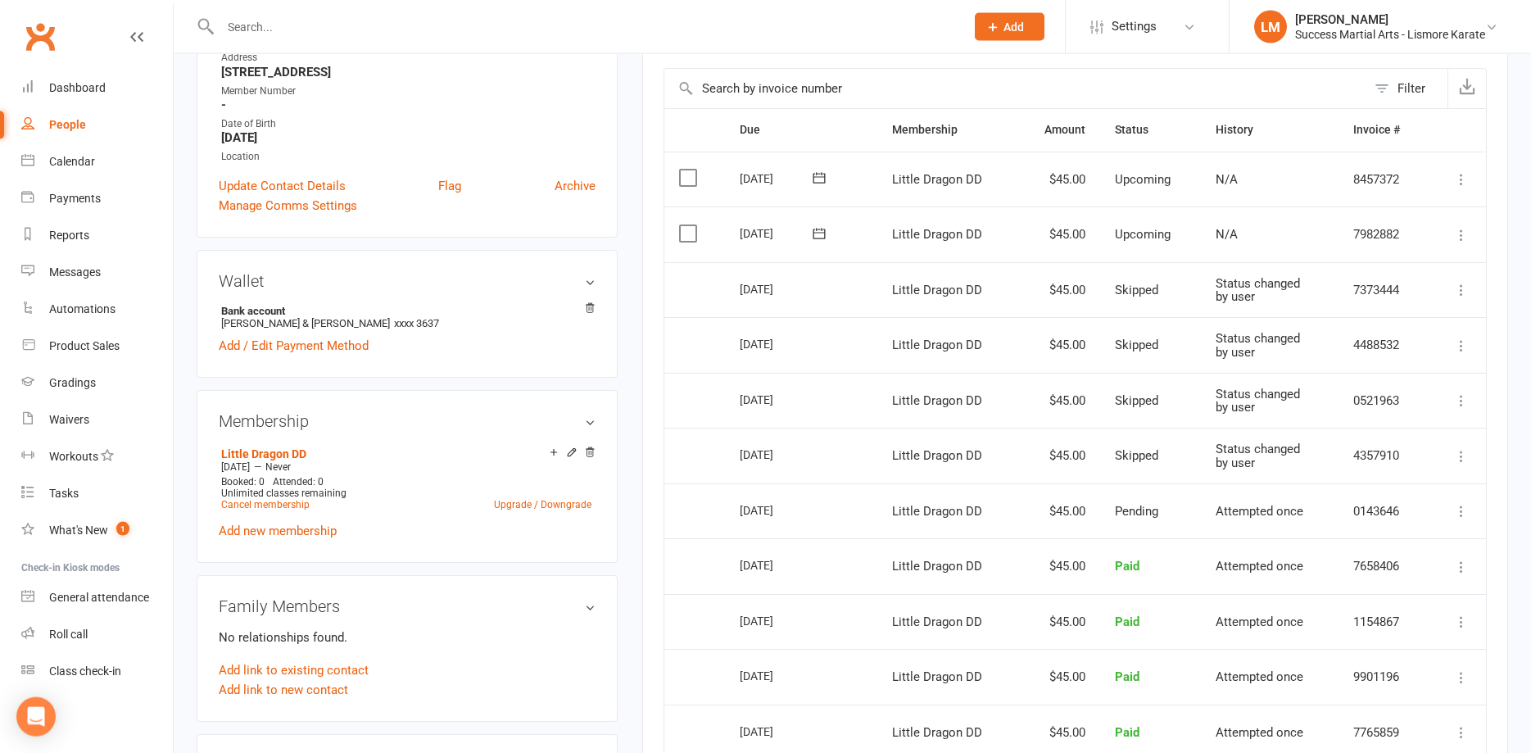
scroll to position [334, 0]
